Goal: Information Seeking & Learning: Learn about a topic

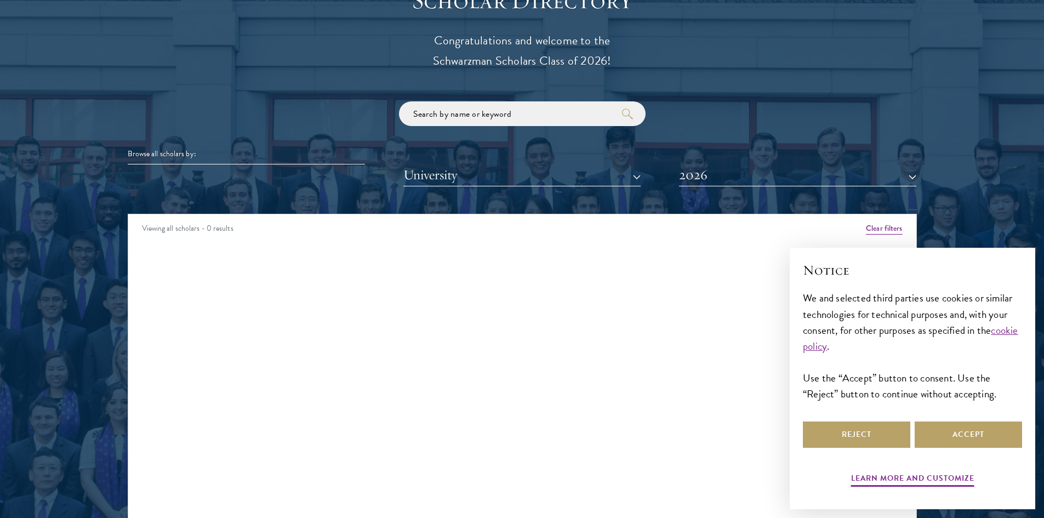
scroll to position [1261, 0]
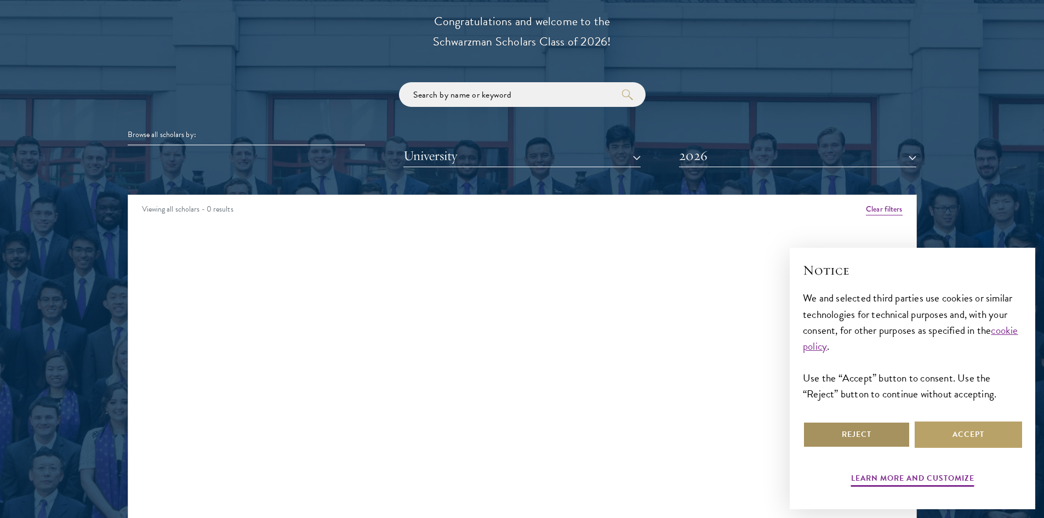
click at [882, 442] on button "Reject" at bounding box center [856, 434] width 107 height 26
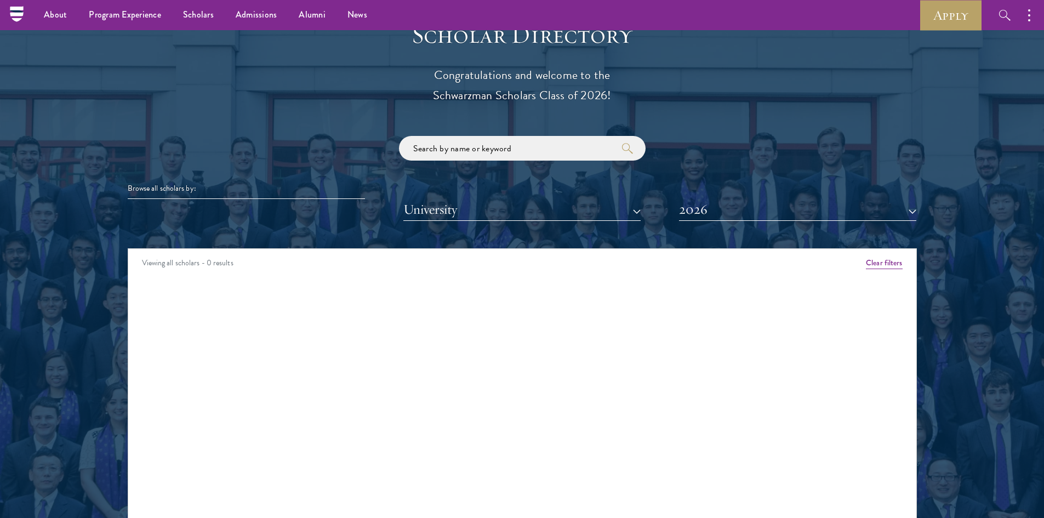
scroll to position [1206, 0]
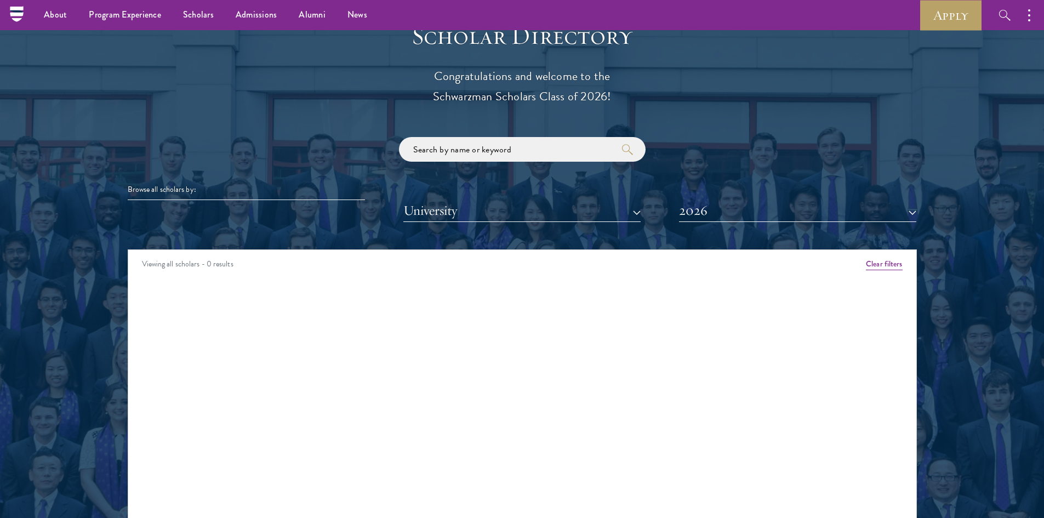
click at [169, 192] on div "Browse all scholars by:" at bounding box center [522, 190] width 789 height 12
click at [590, 211] on button "University" at bounding box center [521, 211] width 237 height 22
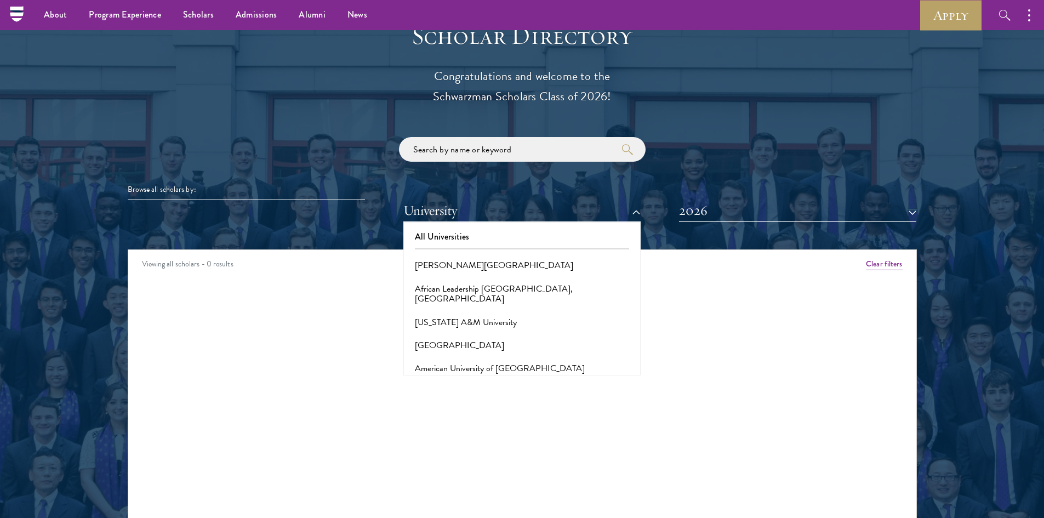
click at [701, 197] on div "Browse all scholars by: All Countries and Regions [GEOGRAPHIC_DATA] [GEOGRAPHIC…" at bounding box center [522, 179] width 789 height 85
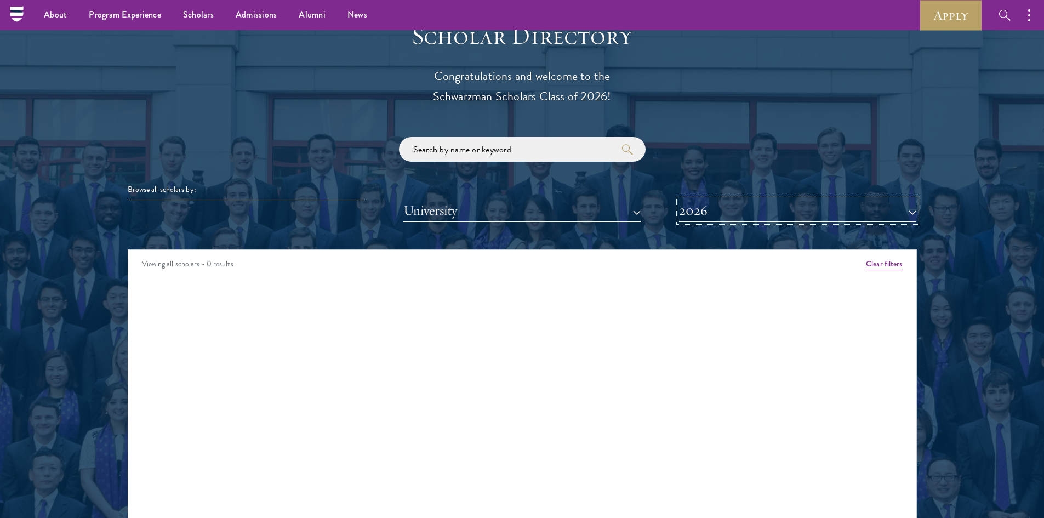
click at [701, 208] on button "2026" at bounding box center [797, 211] width 237 height 22
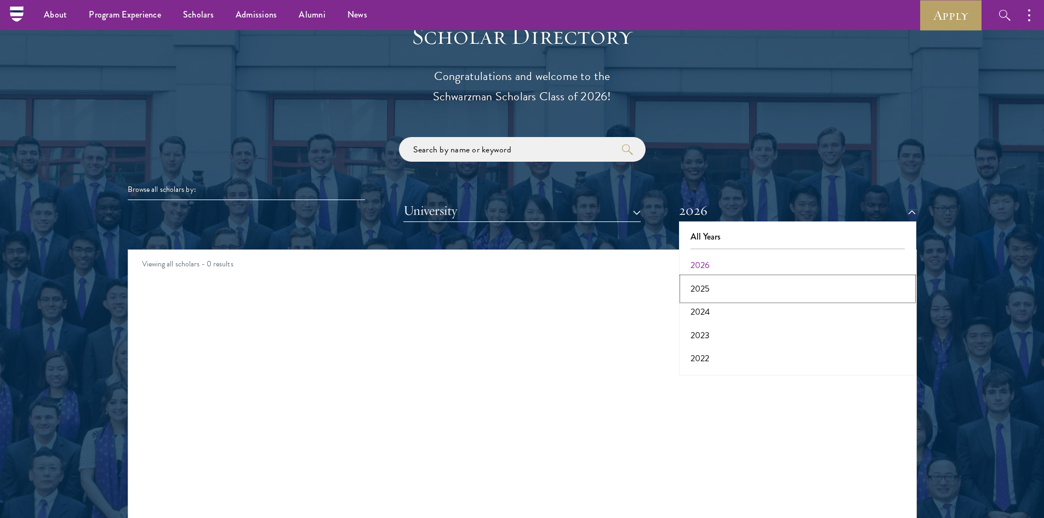
click at [711, 283] on button "2025" at bounding box center [797, 288] width 231 height 23
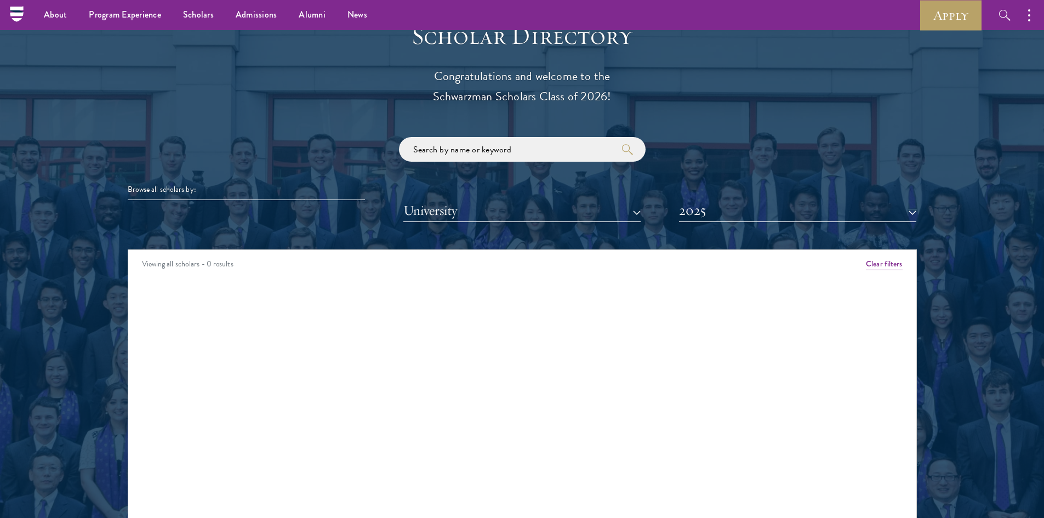
click at [1011, 202] on div at bounding box center [522, 299] width 1044 height 667
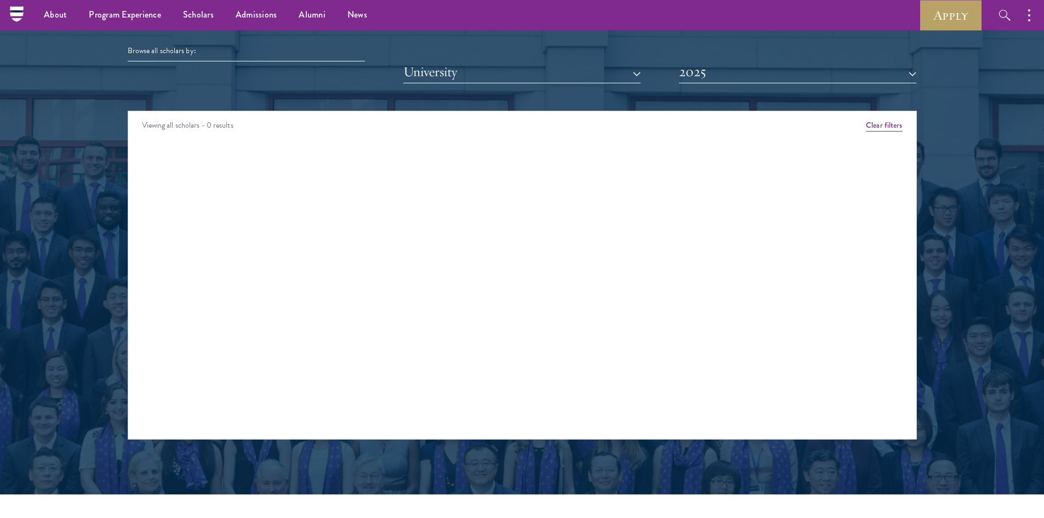
scroll to position [1206, 0]
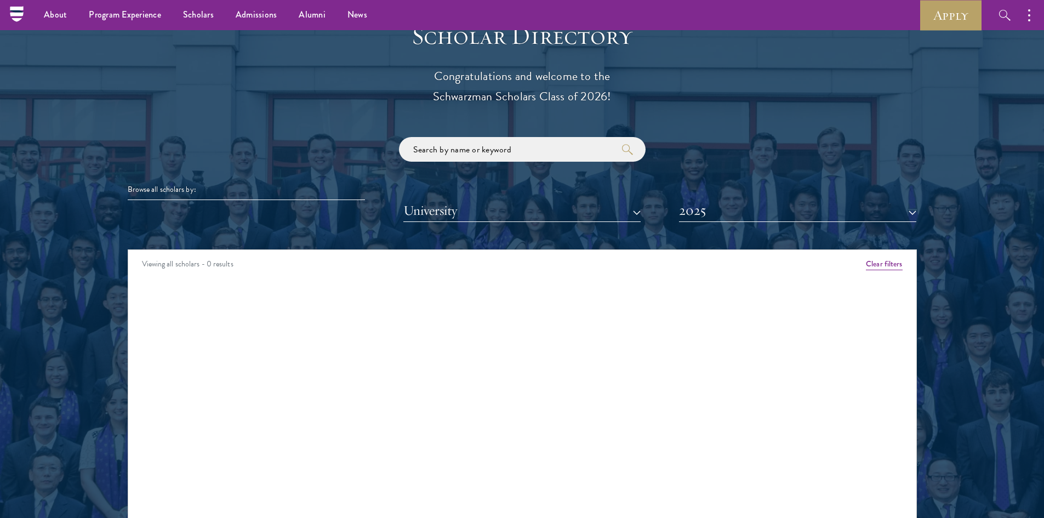
click at [202, 167] on div "Browse all scholars by: All Countries and Regions [GEOGRAPHIC_DATA] [GEOGRAPHIC…" at bounding box center [522, 179] width 789 height 85
click at [207, 189] on div "Browse all scholars by:" at bounding box center [522, 190] width 789 height 12
click at [512, 204] on button "University" at bounding box center [521, 211] width 237 height 22
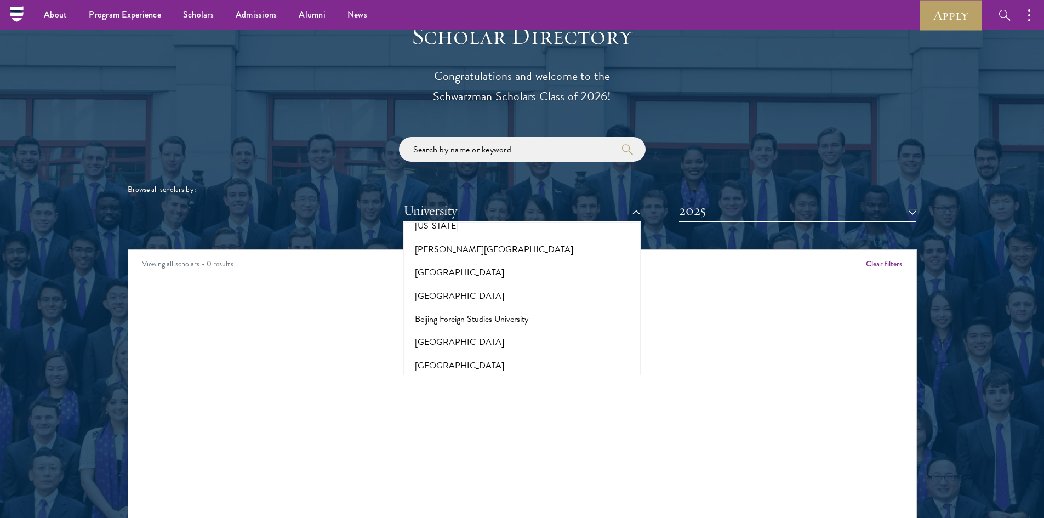
scroll to position [548, 0]
click at [759, 213] on button "2025" at bounding box center [797, 211] width 237 height 22
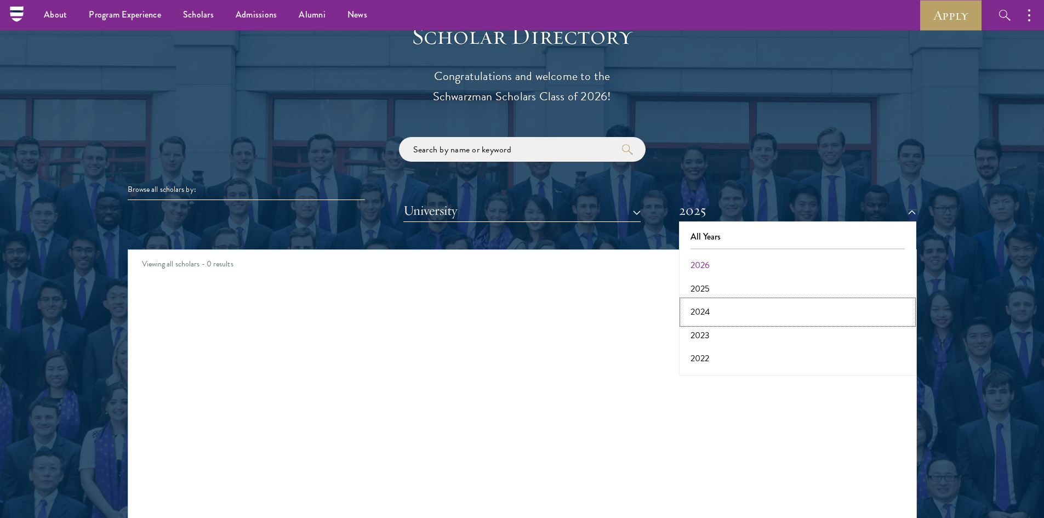
click at [720, 315] on button "2024" at bounding box center [797, 311] width 231 height 23
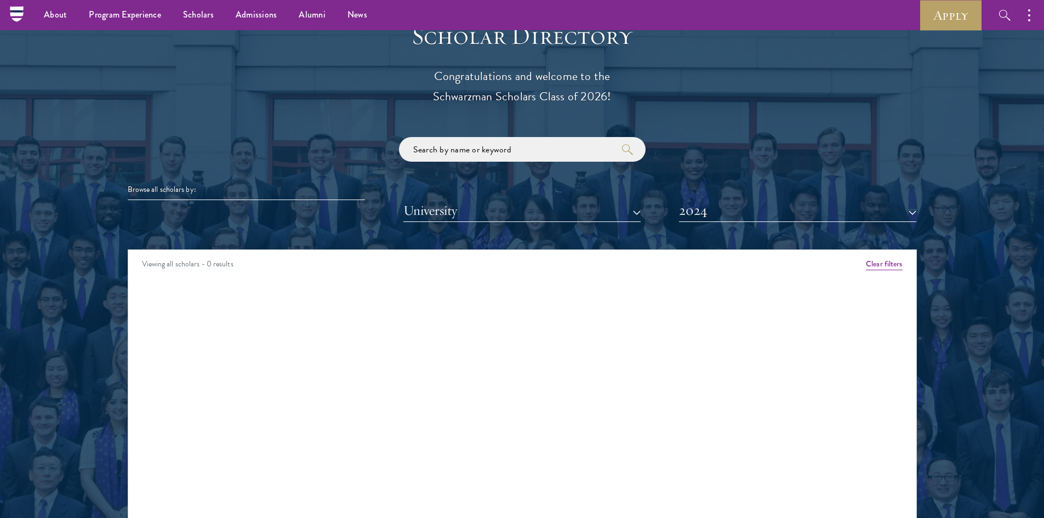
click at [738, 139] on div "Browse all scholars by: All Countries and Regions [GEOGRAPHIC_DATA] [GEOGRAPHIC…" at bounding box center [522, 179] width 789 height 85
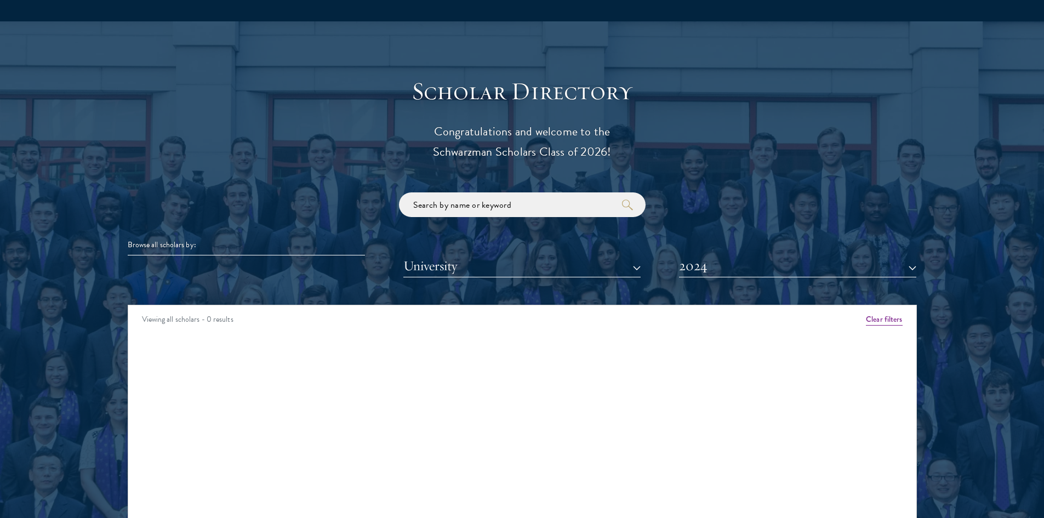
scroll to position [1151, 0]
click at [874, 322] on button "Clear filters" at bounding box center [884, 319] width 36 height 12
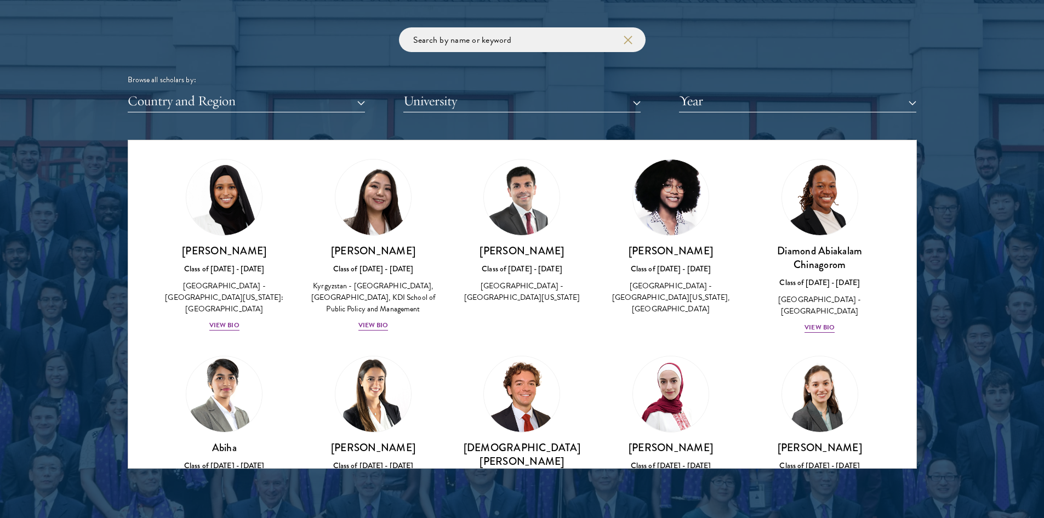
scroll to position [219, 0]
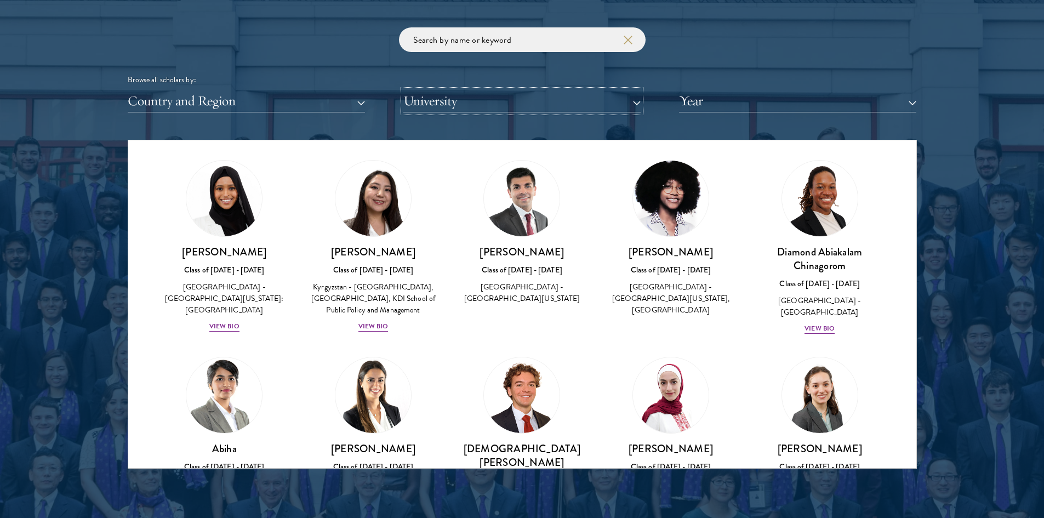
click at [479, 96] on button "University" at bounding box center [521, 101] width 237 height 22
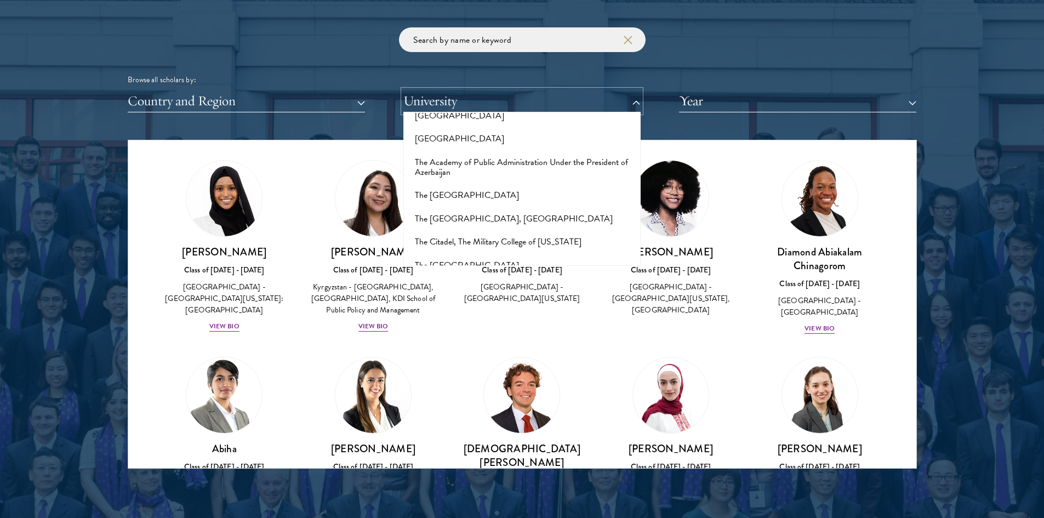
scroll to position [6741, 0]
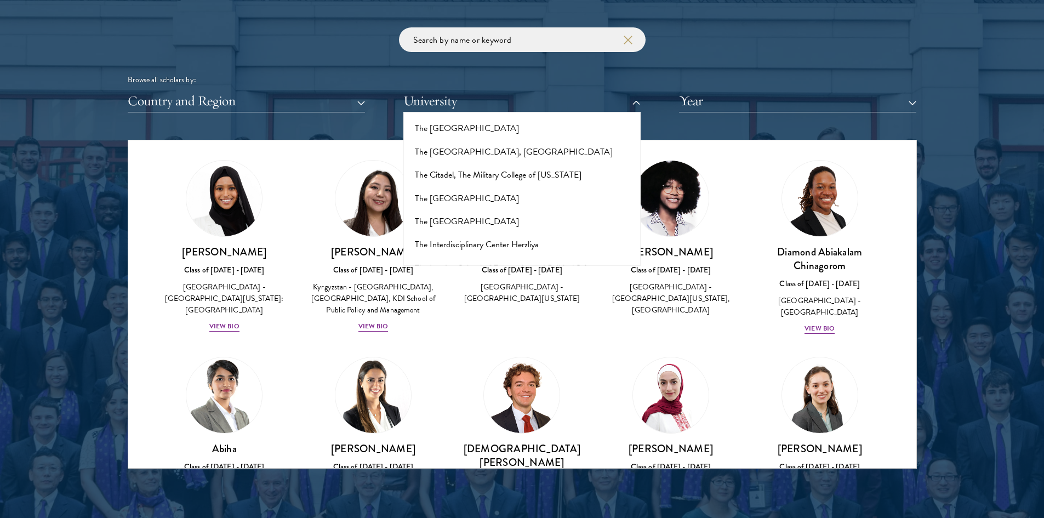
click at [465, 280] on button "The [GEOGRAPHIC_DATA]" at bounding box center [522, 291] width 231 height 23
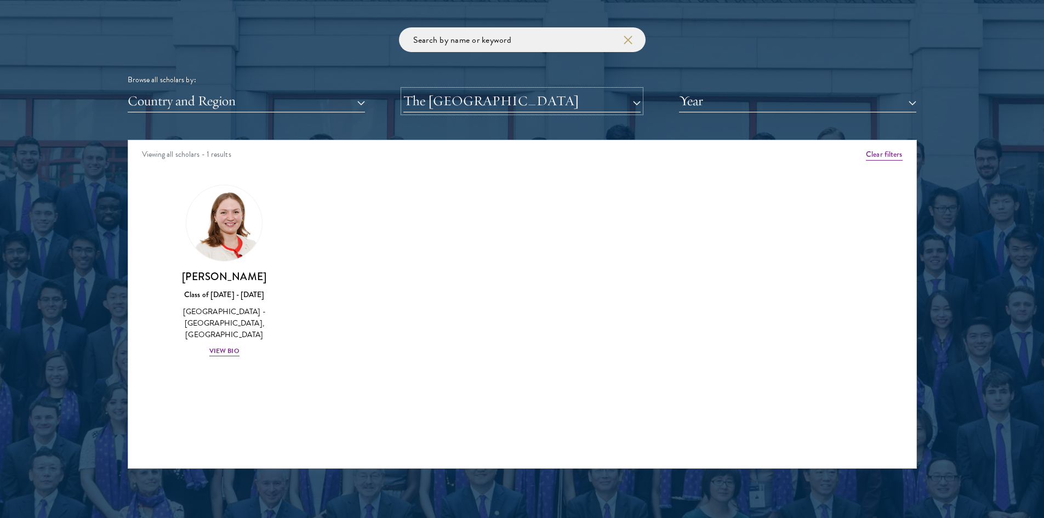
click at [466, 102] on button "The [GEOGRAPHIC_DATA]" at bounding box center [521, 101] width 237 height 22
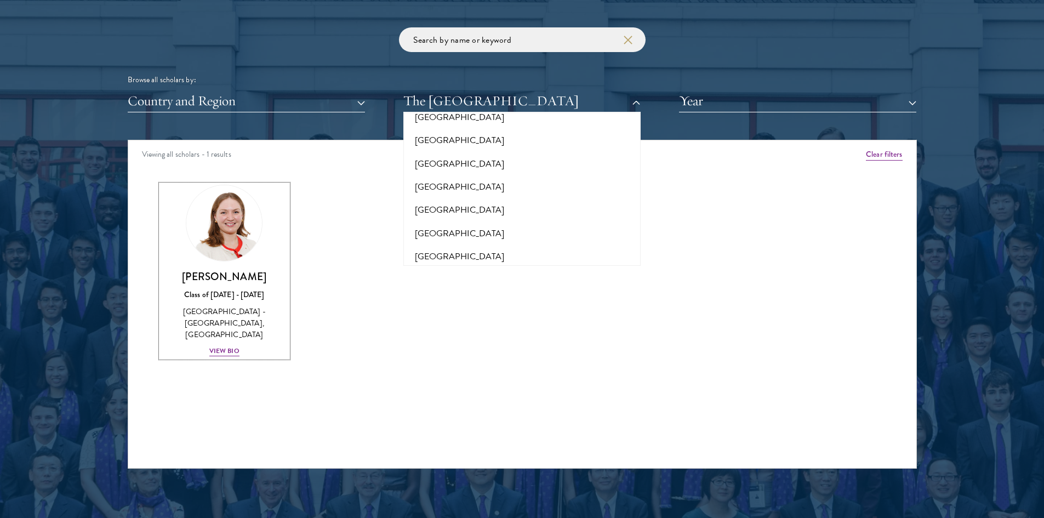
scroll to position [7728, 0]
click at [470, 292] on button "[GEOGRAPHIC_DATA]" at bounding box center [522, 303] width 231 height 23
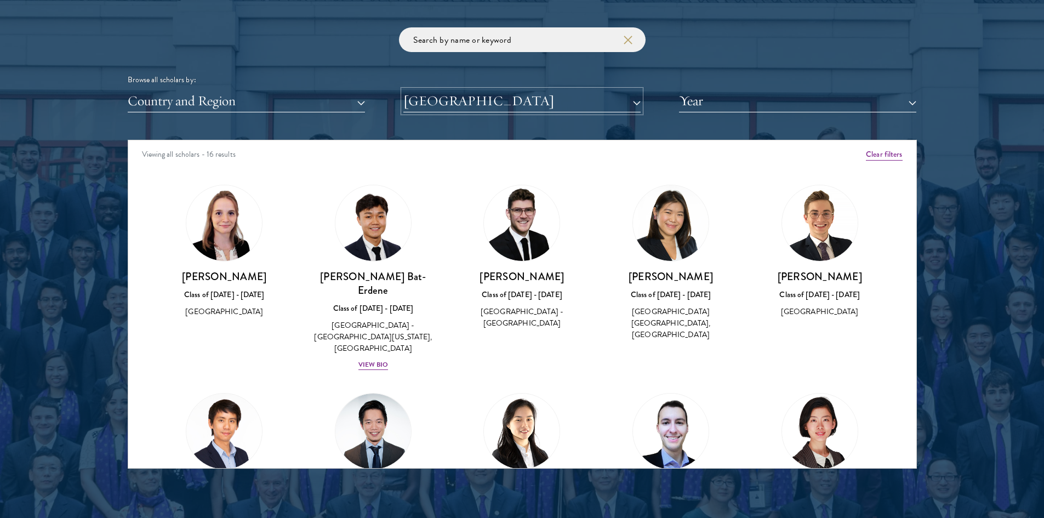
click at [489, 107] on button "[GEOGRAPHIC_DATA]" at bounding box center [521, 101] width 237 height 22
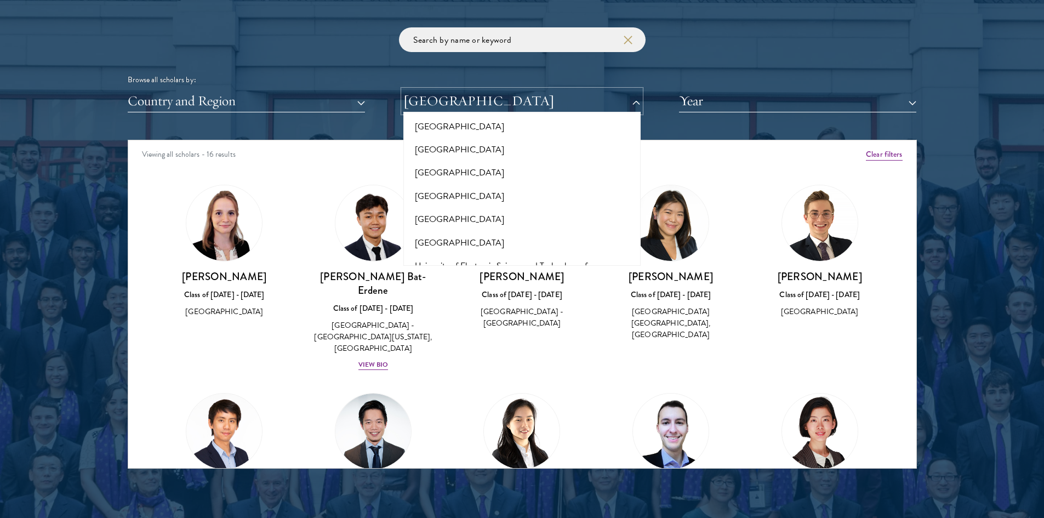
scroll to position [8605, 0]
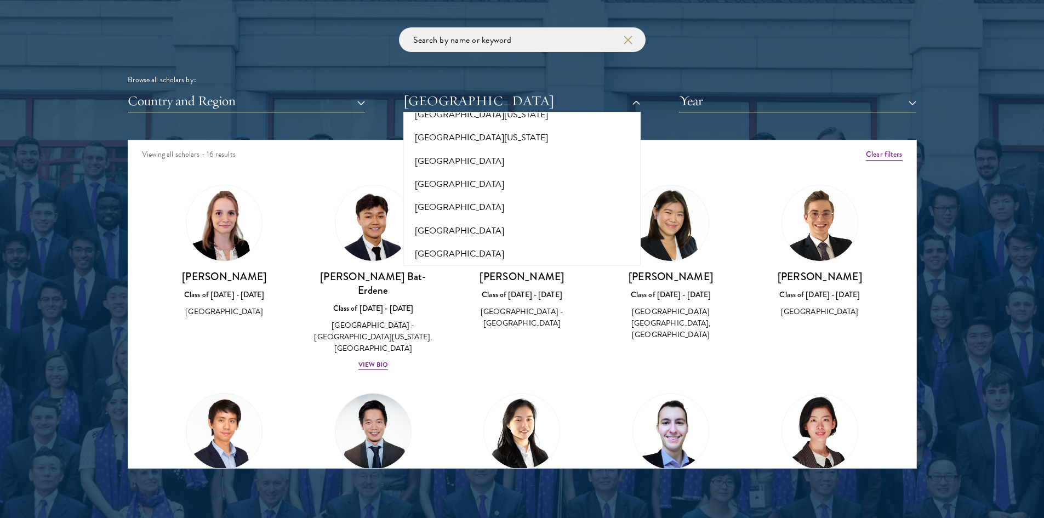
click at [463, 392] on button "[GEOGRAPHIC_DATA]" at bounding box center [522, 403] width 231 height 23
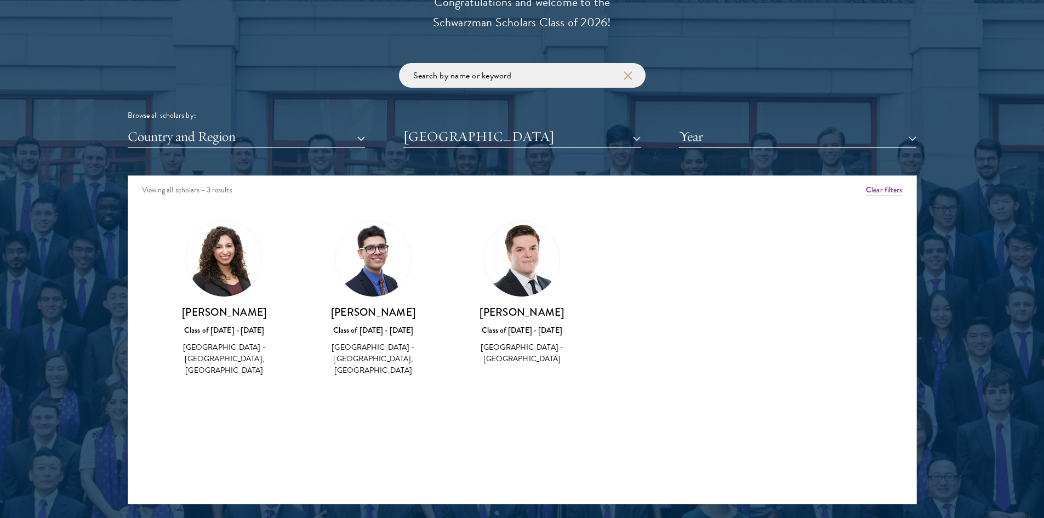
scroll to position [1261, 0]
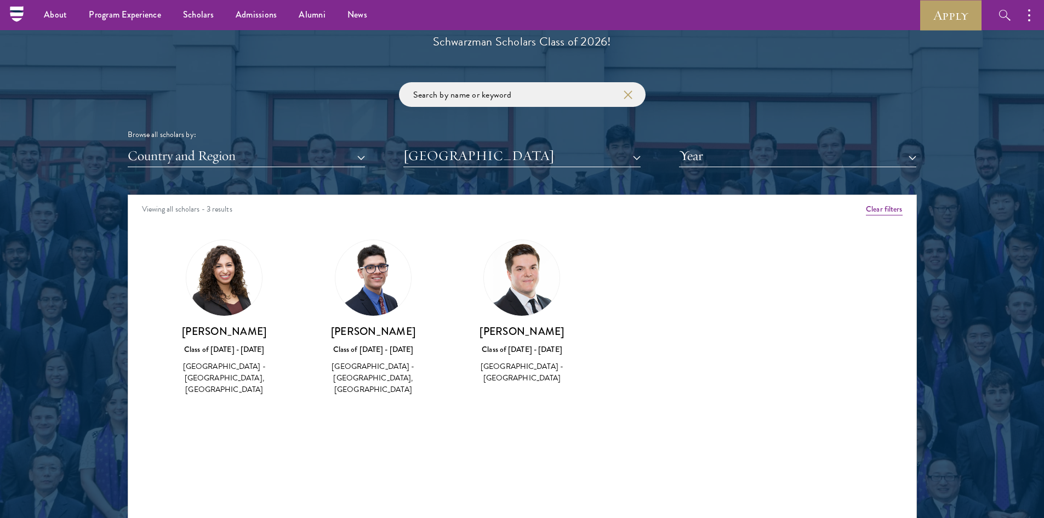
drag, startPoint x: 544, startPoint y: 299, endPoint x: 435, endPoint y: 387, distance: 141.1
click at [427, 394] on div "Amber Class of [DATE] - [DATE] [GEOGRAPHIC_DATA] - [GEOGRAPHIC_DATA] View Bio C…" at bounding box center [522, 327] width 788 height 203
drag, startPoint x: 380, startPoint y: 334, endPoint x: 368, endPoint y: 418, distance: 84.8
click at [368, 418] on div "Amber Class of [DATE] - [DATE] [GEOGRAPHIC_DATA] - [GEOGRAPHIC_DATA] View Bio C…" at bounding box center [522, 327] width 788 height 203
drag, startPoint x: 369, startPoint y: 413, endPoint x: 371, endPoint y: 394, distance: 19.8
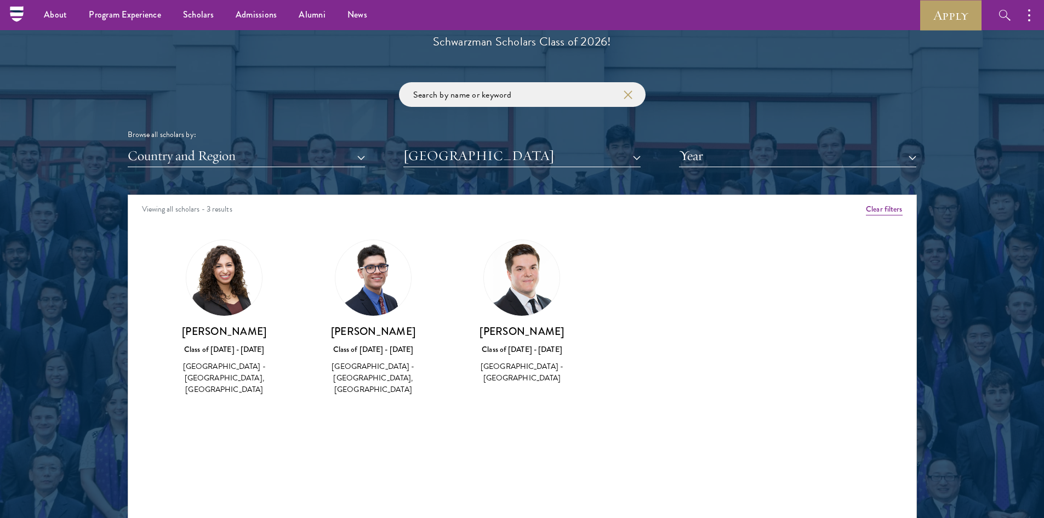
click at [371, 408] on div "Amber Class of [DATE] - [DATE] [GEOGRAPHIC_DATA] - [GEOGRAPHIC_DATA] View Bio C…" at bounding box center [522, 327] width 788 height 203
drag, startPoint x: 368, startPoint y: 327, endPoint x: 364, endPoint y: 401, distance: 74.1
click at [363, 404] on div "Amber Class of [DATE] - [DATE] [GEOGRAPHIC_DATA] - [GEOGRAPHIC_DATA] View Bio C…" at bounding box center [522, 327] width 788 height 203
click at [378, 295] on img at bounding box center [373, 278] width 76 height 76
click at [383, 335] on h3 "[PERSON_NAME]" at bounding box center [373, 331] width 127 height 14
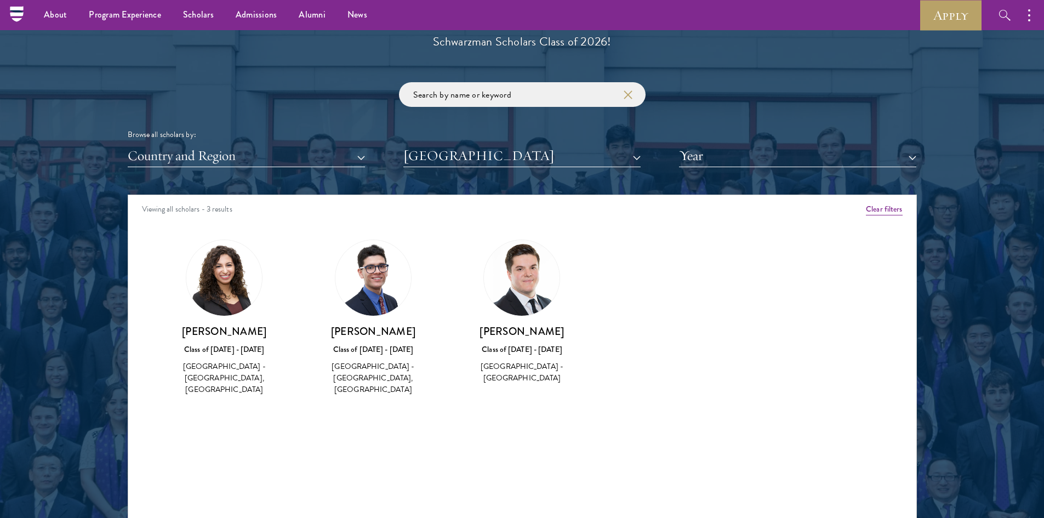
drag, startPoint x: 383, startPoint y: 389, endPoint x: 384, endPoint y: 371, distance: 18.1
click at [384, 386] on div "[PERSON_NAME] Class of [DATE] - [DATE] [GEOGRAPHIC_DATA] - [GEOGRAPHIC_DATA], […" at bounding box center [373, 318] width 149 height 179
click at [384, 371] on div "[GEOGRAPHIC_DATA] - [GEOGRAPHIC_DATA], [GEOGRAPHIC_DATA]" at bounding box center [373, 378] width 127 height 35
click at [380, 344] on div "Class of [DATE] - [DATE]" at bounding box center [373, 350] width 127 height 12
click at [549, 341] on div "[PERSON_NAME] Class of [DATE] - [DATE] [GEOGRAPHIC_DATA] - [GEOGRAPHIC_DATA]" at bounding box center [522, 354] width 127 height 60
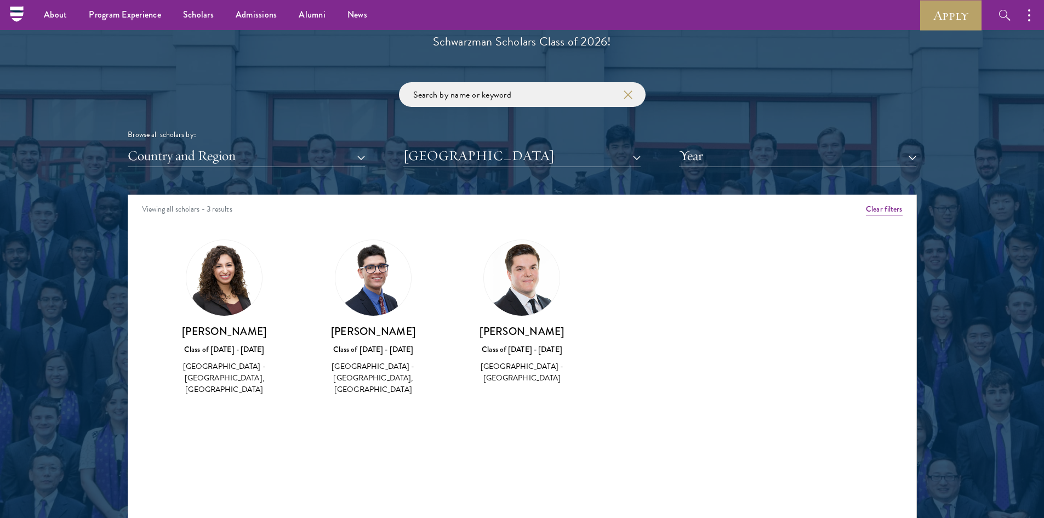
click at [538, 332] on h3 "[PERSON_NAME]" at bounding box center [522, 331] width 127 height 14
click at [537, 358] on div "[PERSON_NAME] Class of [DATE] - [DATE] [GEOGRAPHIC_DATA] - [GEOGRAPHIC_DATA]" at bounding box center [522, 354] width 127 height 60
click at [457, 165] on button "[GEOGRAPHIC_DATA]" at bounding box center [521, 156] width 237 height 22
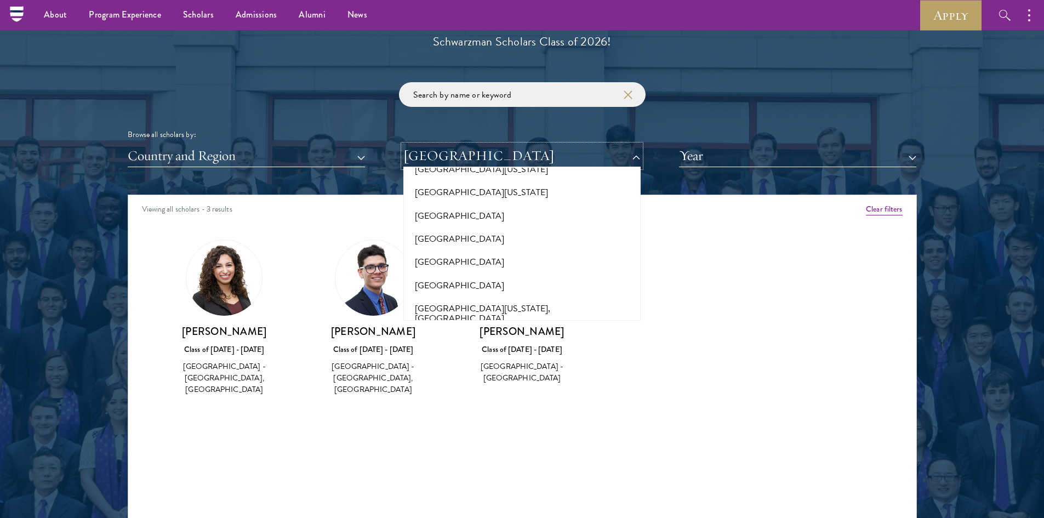
scroll to position [8879, 0]
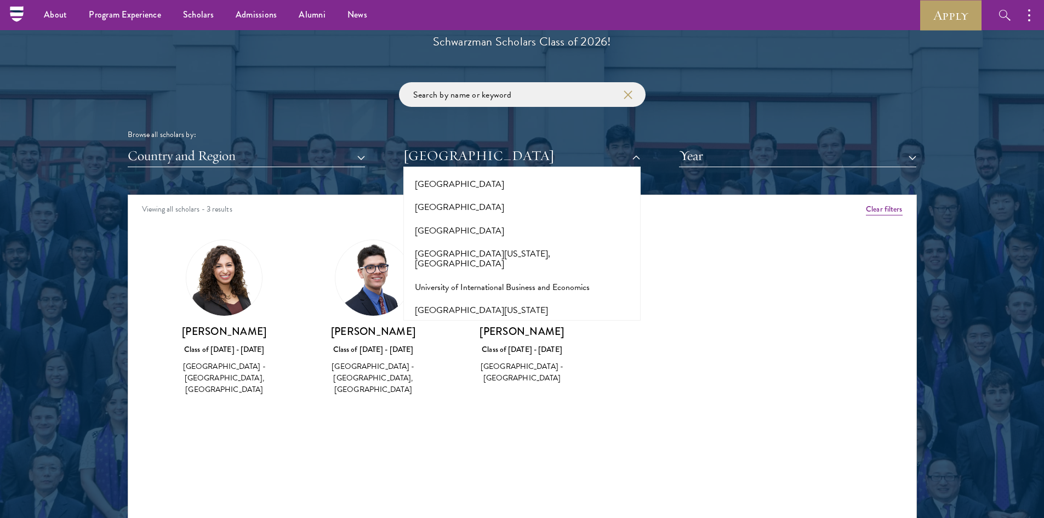
click at [495, 49] on p "Congratulations and welcome to the Schwarzman Scholars Class of 2026!" at bounding box center [522, 32] width 340 height 41
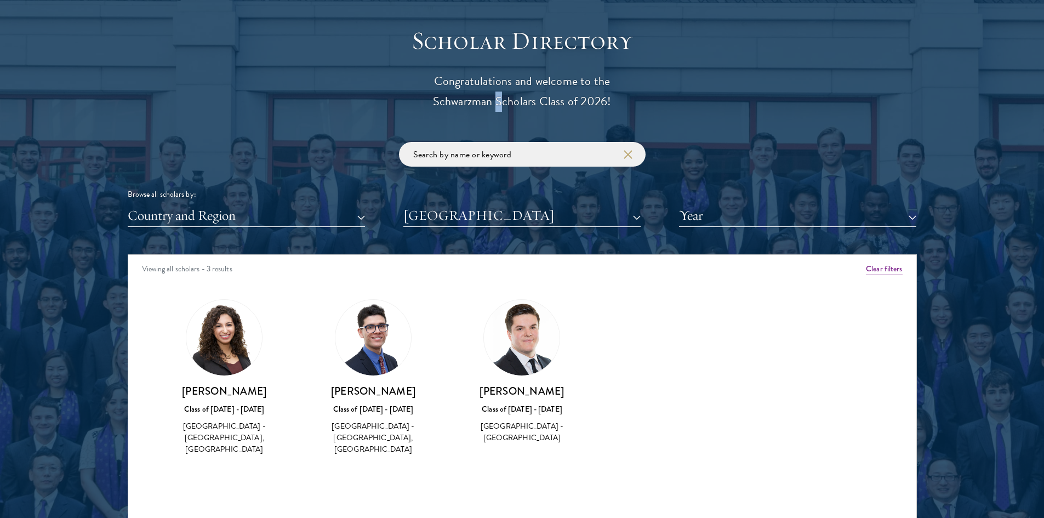
scroll to position [1206, 0]
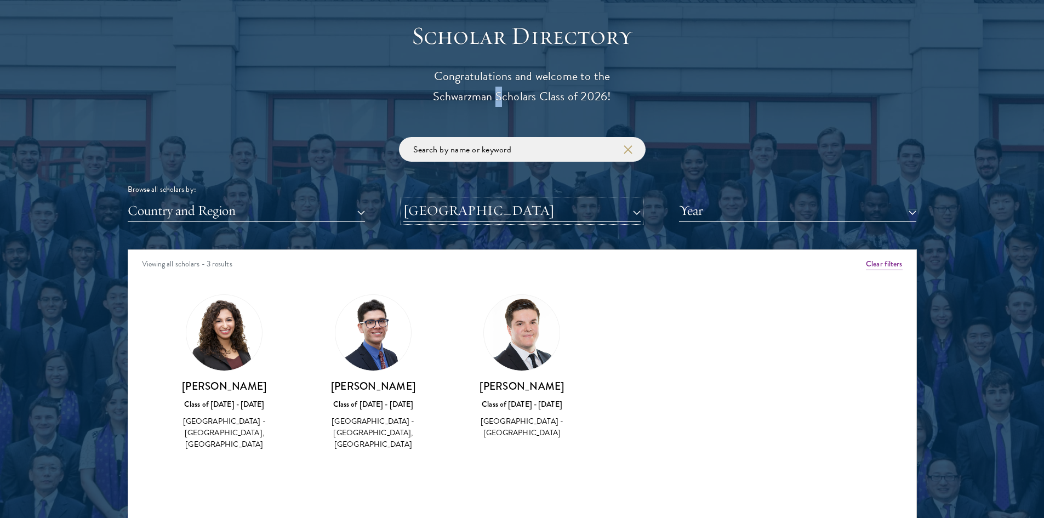
click at [534, 215] on button "[GEOGRAPHIC_DATA]" at bounding box center [521, 211] width 237 height 22
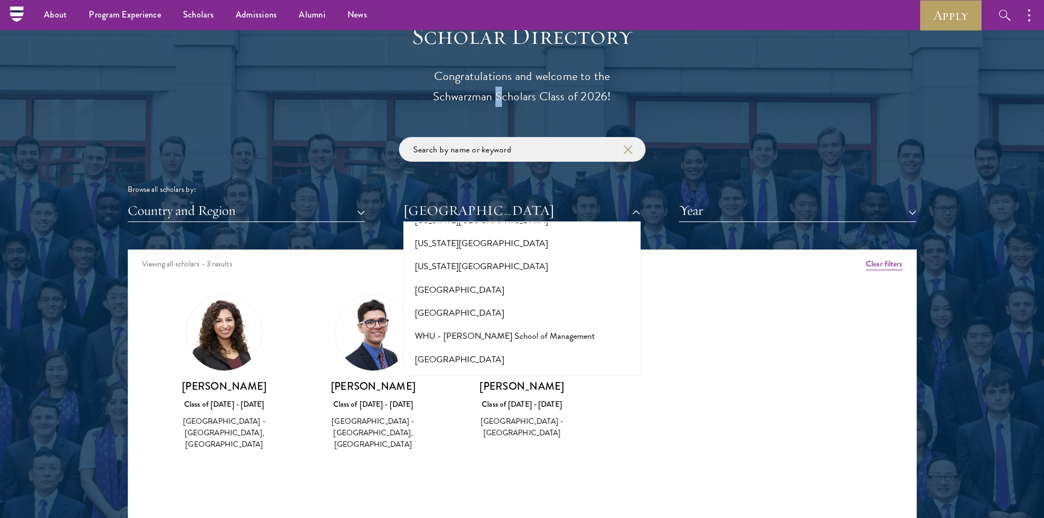
click at [624, 149] on icon "button" at bounding box center [628, 149] width 9 height 9
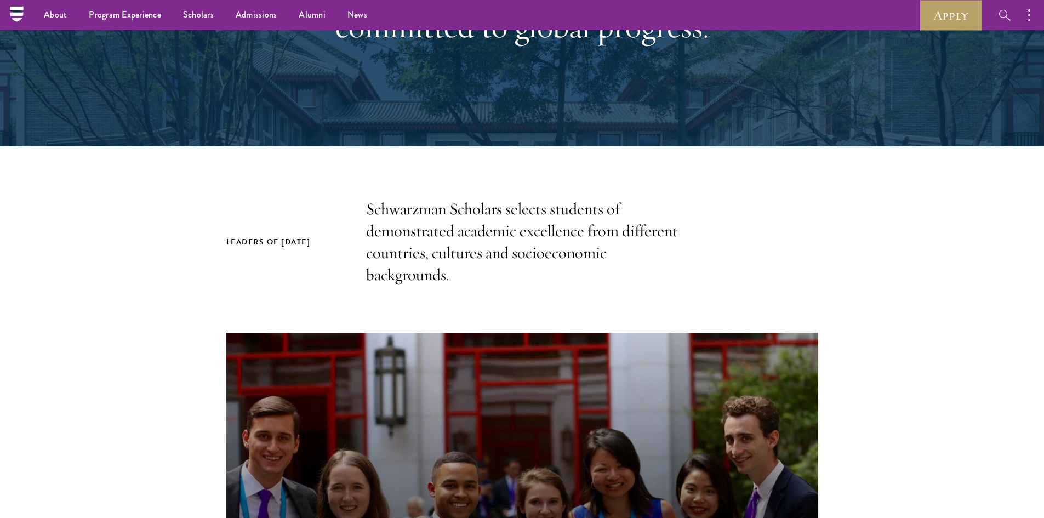
scroll to position [0, 0]
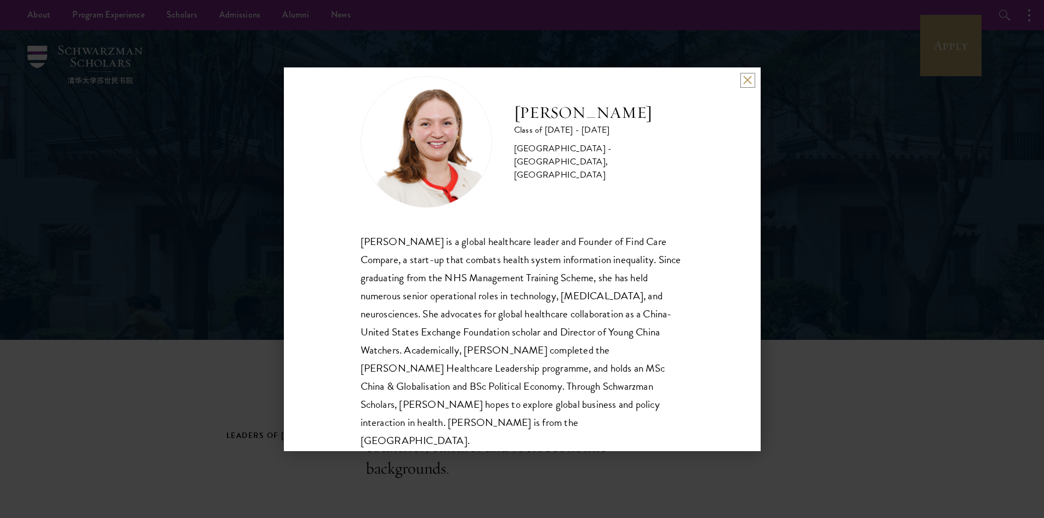
scroll to position [37, 0]
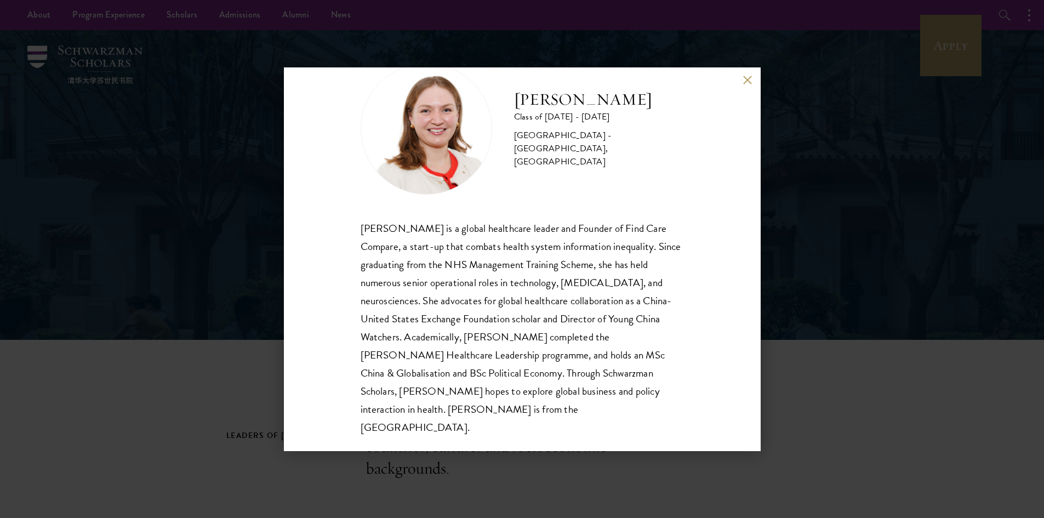
click at [179, 381] on div "Roxanne Stevenson-Brown Class of 2025 - 2026 United Kingdom - King's College Lo…" at bounding box center [522, 259] width 1044 height 518
